Goal: Transaction & Acquisition: Download file/media

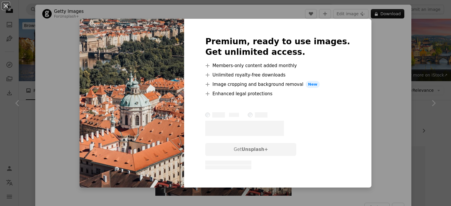
scroll to position [503, 0]
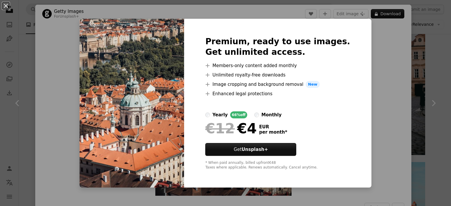
click at [76, 38] on div "An X shape Premium, ready to use images. Get unlimited access. A plus sign Memb…" at bounding box center [225, 103] width 451 height 206
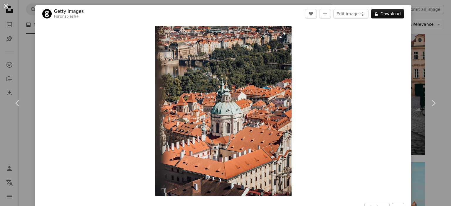
click at [268, 83] on img "Zoom in on this image" at bounding box center [223, 111] width 136 height 170
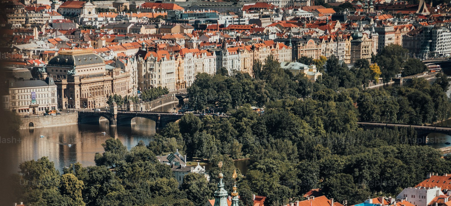
scroll to position [173, 0]
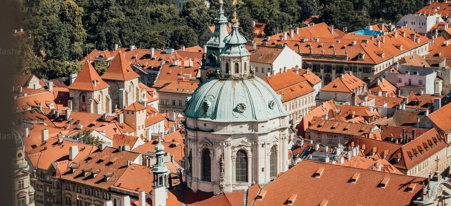
click at [269, 76] on img "Zoom out on this image" at bounding box center [225, 108] width 451 height 564
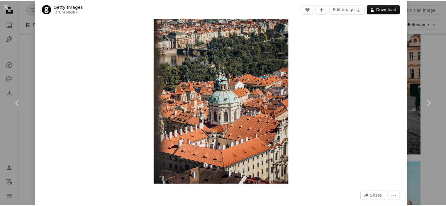
scroll to position [0, 0]
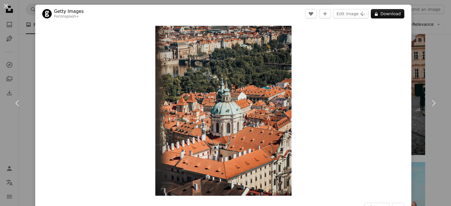
click at [333, 95] on div "Zoom in" at bounding box center [223, 111] width 376 height 176
click at [417, 23] on div "An X shape Chevron left Chevron right Getty Images For Unsplash+ A heart A plus…" at bounding box center [225, 103] width 451 height 206
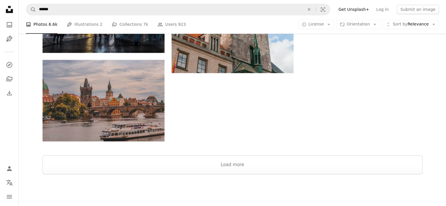
scroll to position [903, 0]
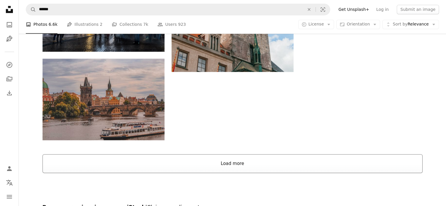
click at [259, 154] on button "Load more" at bounding box center [233, 163] width 380 height 19
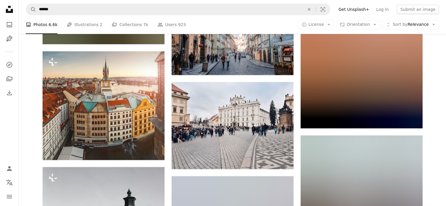
scroll to position [2430, 0]
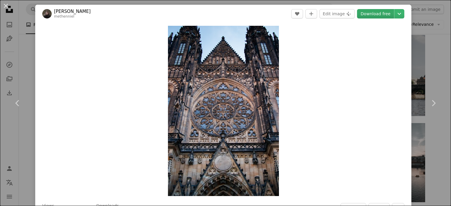
click at [374, 12] on link "Download free" at bounding box center [375, 13] width 37 height 9
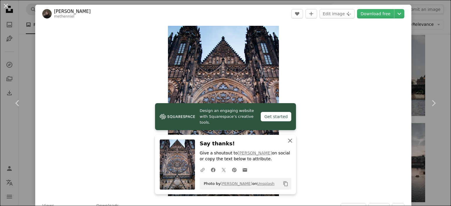
drag, startPoint x: 290, startPoint y: 142, endPoint x: 294, endPoint y: 138, distance: 5.4
click at [290, 142] on icon "An X shape" at bounding box center [289, 140] width 7 height 7
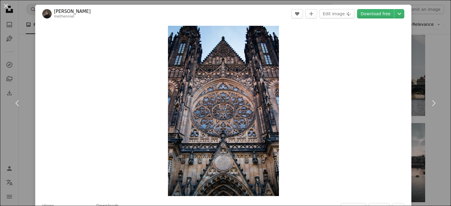
click at [427, 16] on div "An X shape Chevron left Chevron right [PERSON_NAME] methenniel A heart A plus s…" at bounding box center [225, 103] width 451 height 206
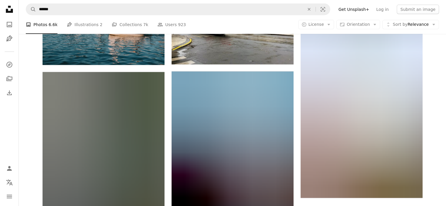
scroll to position [3665, 0]
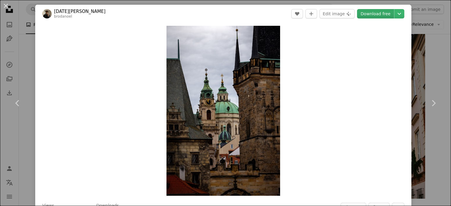
click at [374, 16] on link "Download free" at bounding box center [375, 13] width 37 height 9
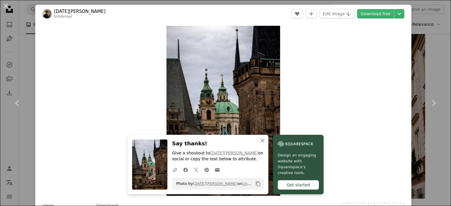
click at [437, 54] on div "An X shape Chevron left Chevron right [DATE][PERSON_NAME] A heart A plus sign E…" at bounding box center [225, 103] width 451 height 206
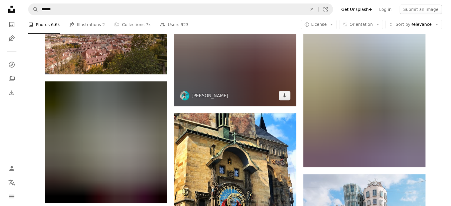
scroll to position [1233, 0]
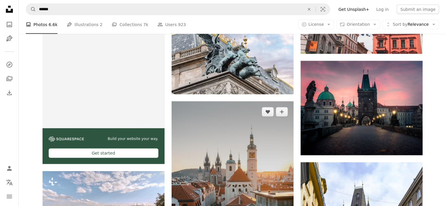
click at [268, 112] on img at bounding box center [233, 193] width 122 height 183
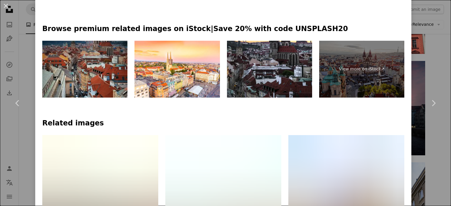
scroll to position [379, 0]
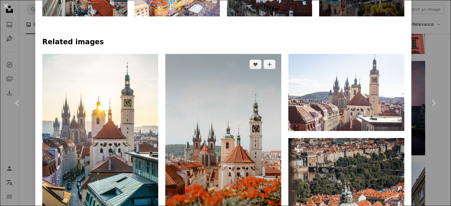
click at [223, 84] on img at bounding box center [223, 141] width 116 height 174
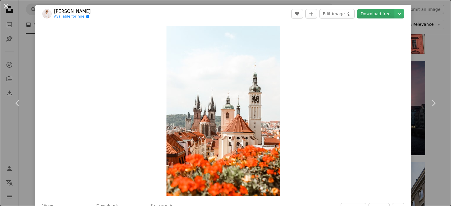
click at [375, 15] on link "Download free" at bounding box center [375, 13] width 37 height 9
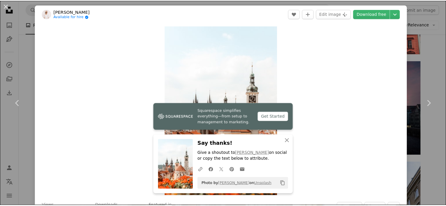
scroll to position [180, 0]
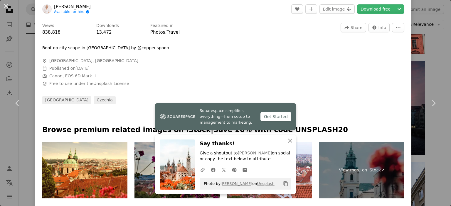
click at [428, 70] on div "An X shape Chevron left Chevron right [PERSON_NAME] Available for hire A checkm…" at bounding box center [225, 103] width 451 height 206
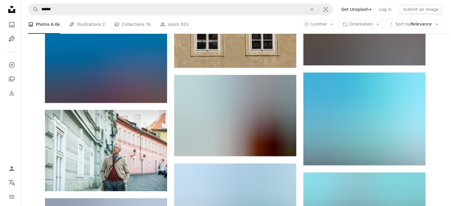
scroll to position [2938, 0]
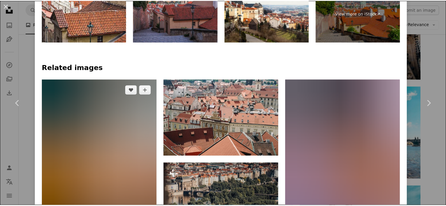
scroll to position [350, 0]
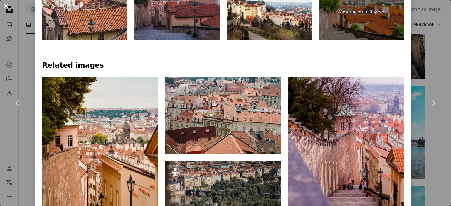
click at [415, 62] on div "An X shape Chevron left Chevron right [PERSON_NAME] Available for hire A checkm…" at bounding box center [225, 103] width 451 height 206
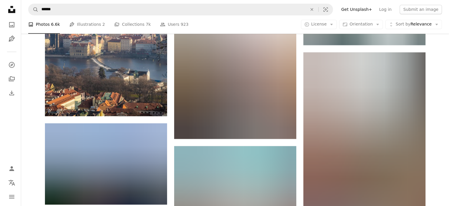
scroll to position [5443, 0]
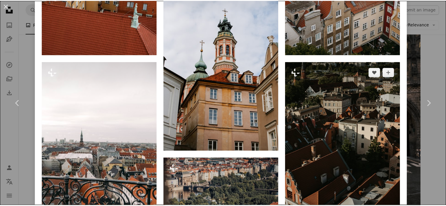
scroll to position [657, 0]
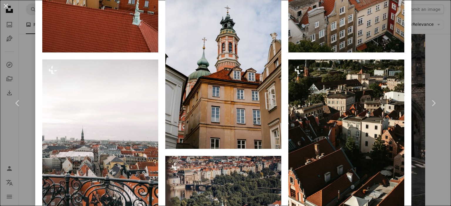
click at [425, 19] on div "An X shape Chevron left Chevron right [PERSON_NAME] For Unsplash+ A heart A plu…" at bounding box center [225, 103] width 451 height 206
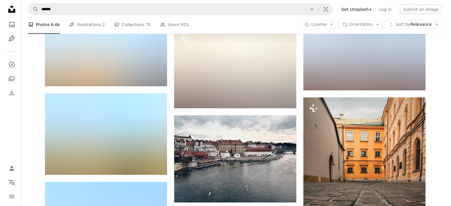
scroll to position [10256, 0]
